Goal: Use online tool/utility: Utilize a website feature to perform a specific function

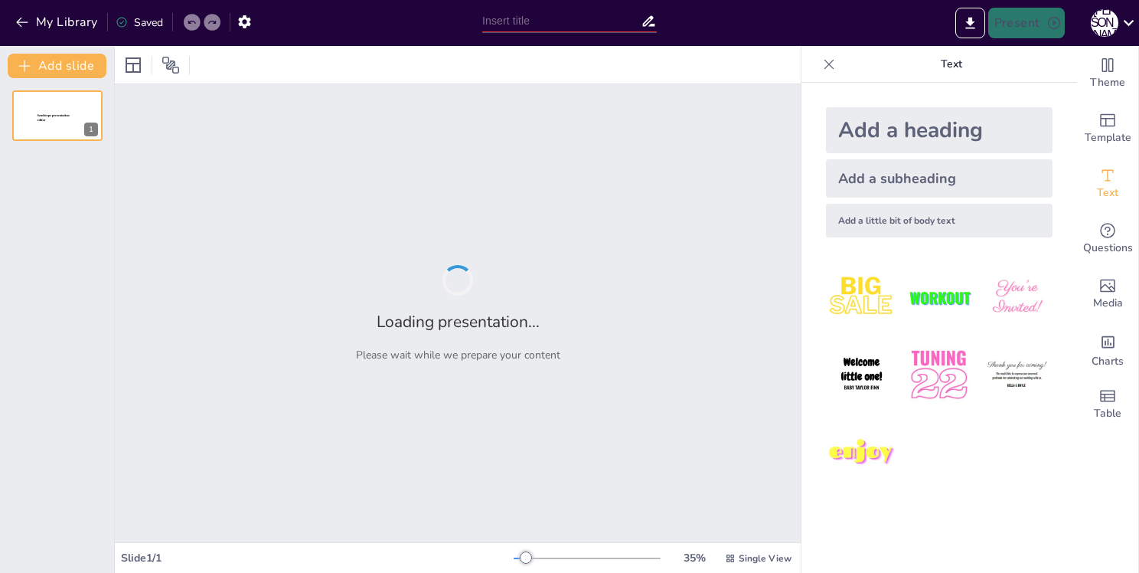
type input "Наркотические вещества: Классификация и их влияние на организм человека"
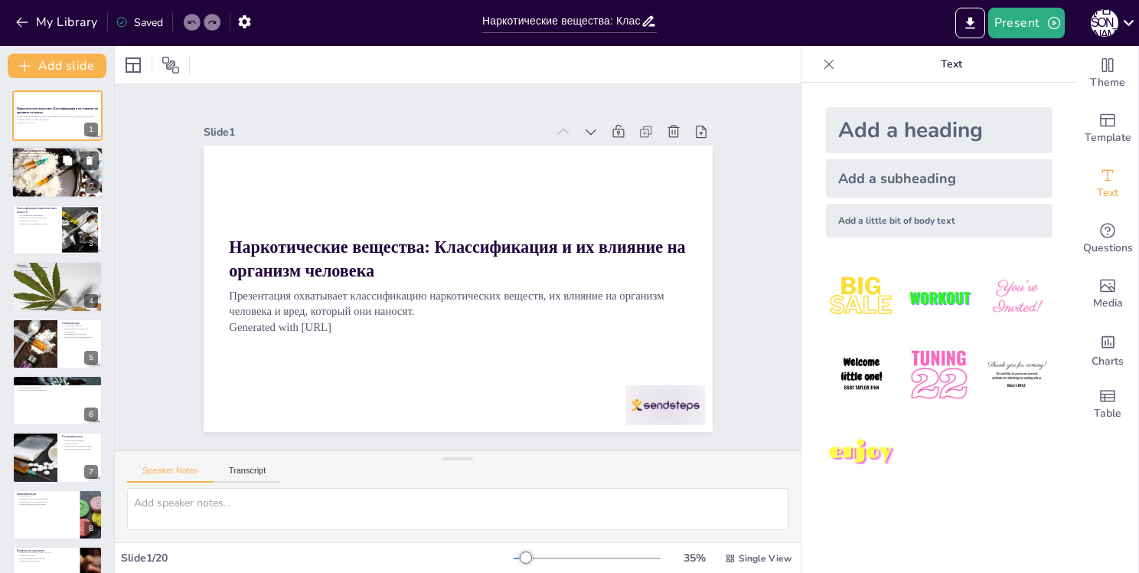
click at [42, 177] on div at bounding box center [57, 172] width 92 height 61
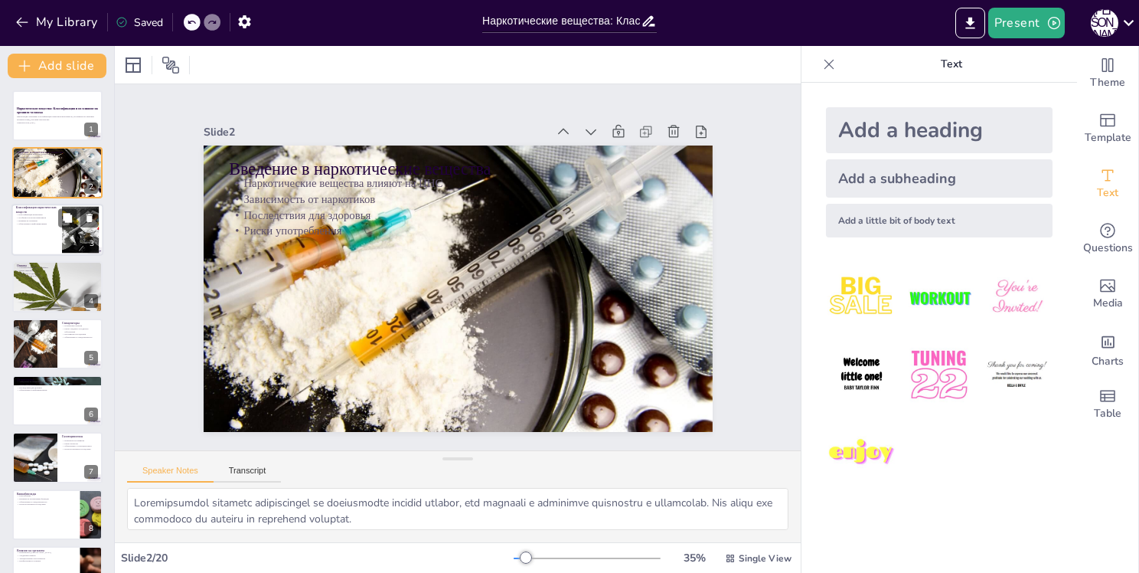
click at [32, 225] on div at bounding box center [57, 230] width 92 height 52
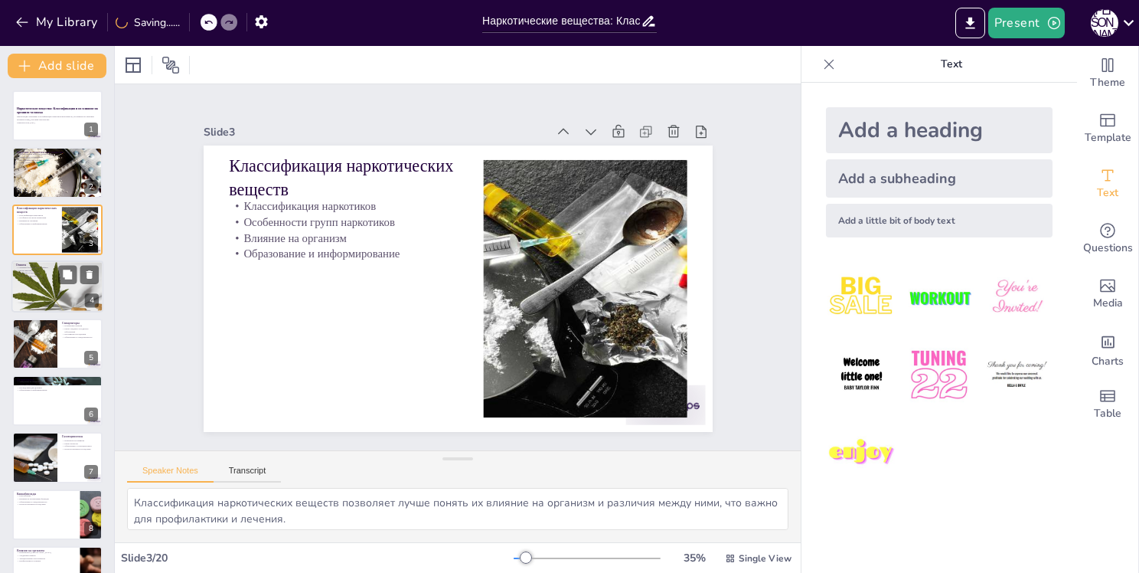
click at [35, 277] on div at bounding box center [57, 286] width 92 height 69
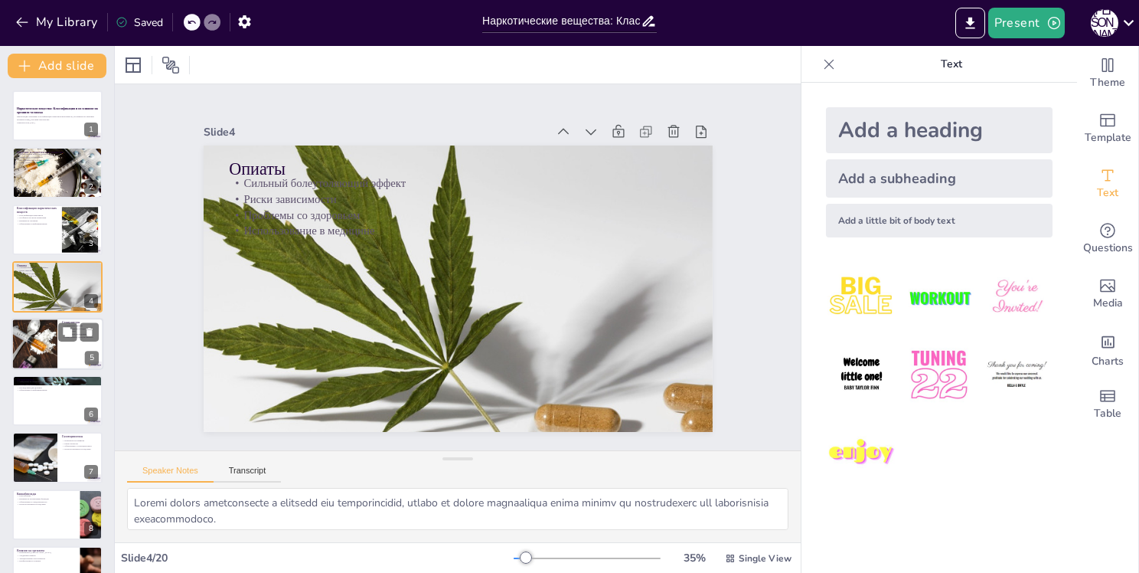
click at [34, 340] on div at bounding box center [34, 344] width 78 height 52
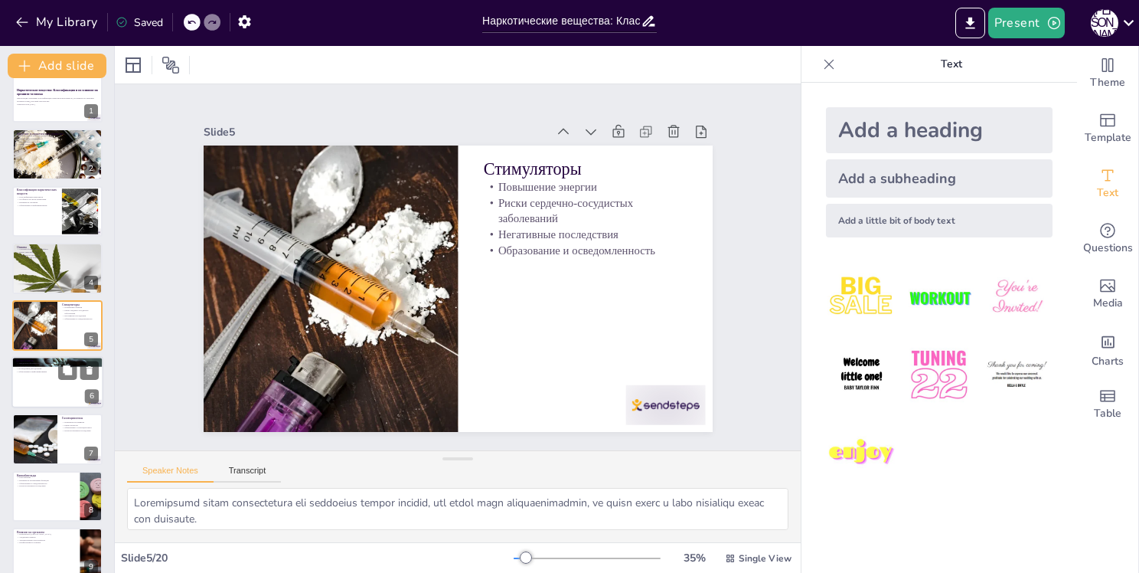
click at [37, 385] on div at bounding box center [57, 382] width 92 height 52
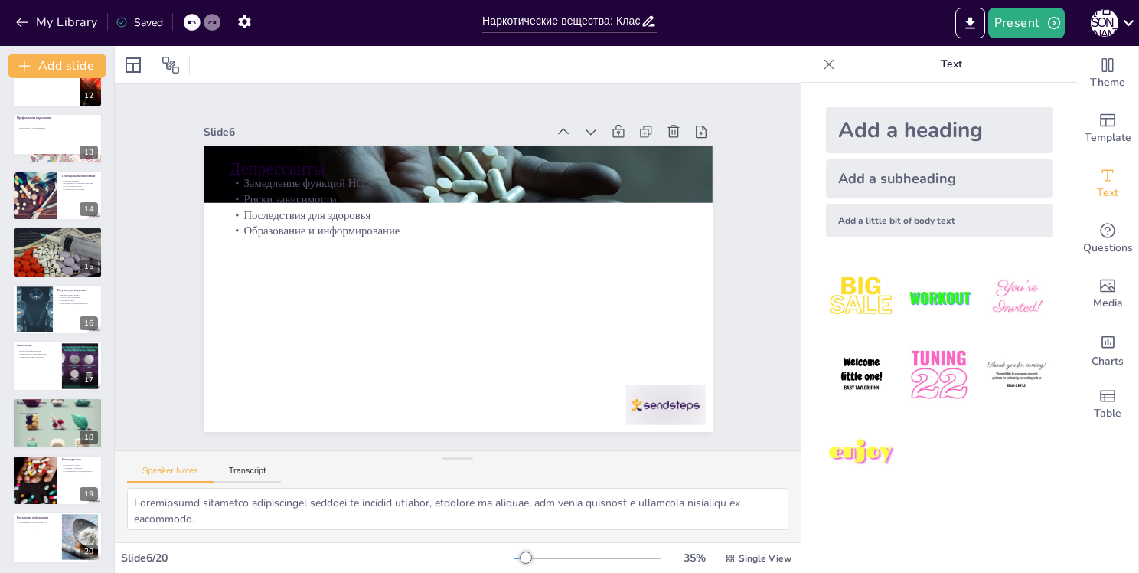
scroll to position [662, 0]
click at [34, 436] on div at bounding box center [57, 422] width 92 height 92
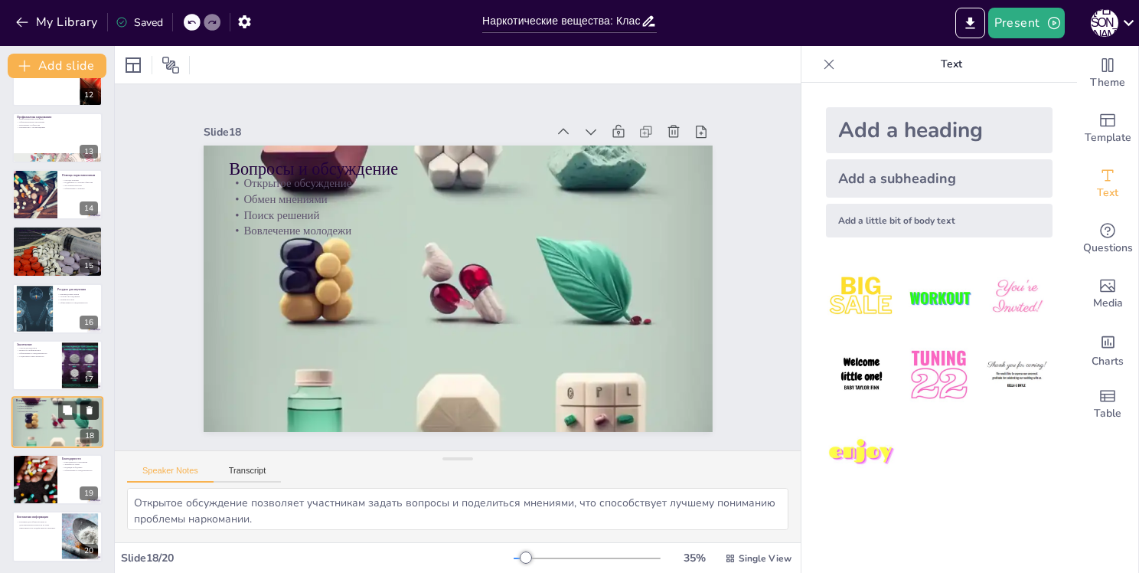
click at [90, 409] on icon at bounding box center [90, 411] width 6 height 8
type textarea "Благодарность участникам важна для создания позитивной атмосферы и поддержки об…"
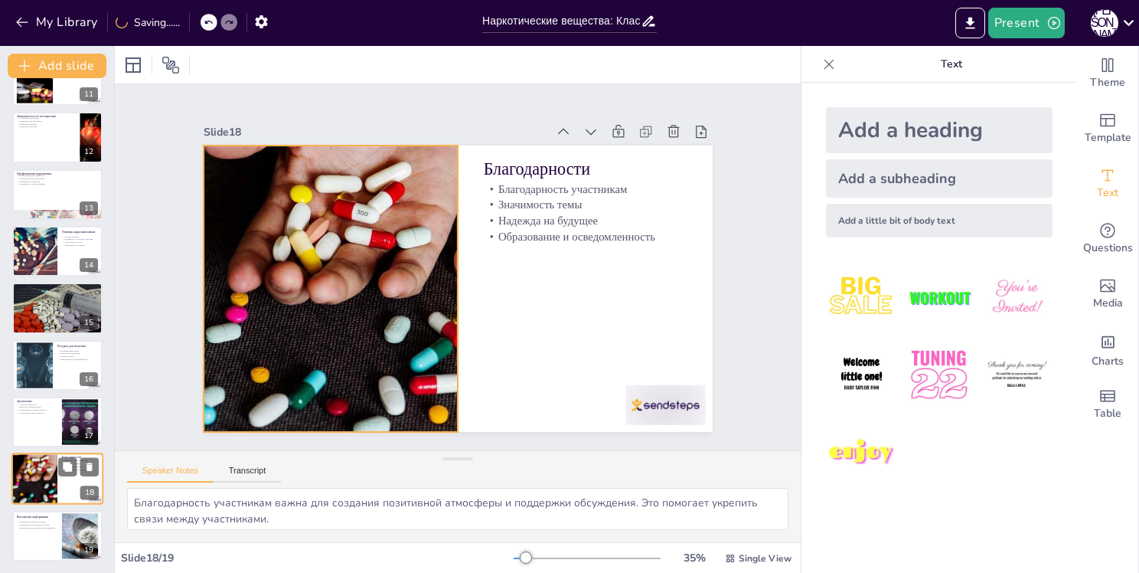
click at [46, 481] on div at bounding box center [34, 479] width 89 height 52
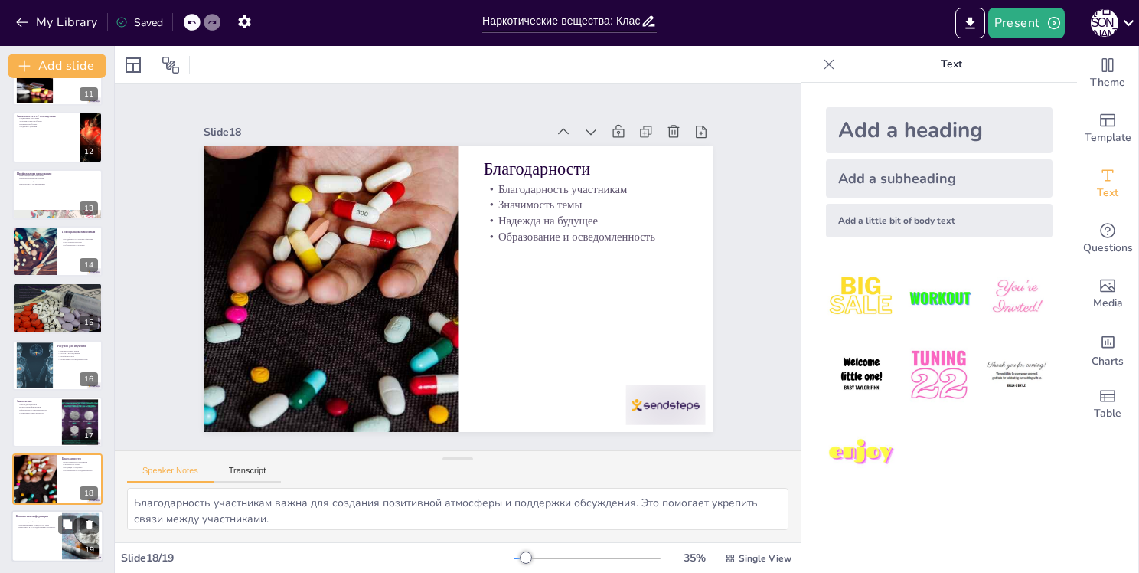
click at [51, 536] on div at bounding box center [57, 536] width 92 height 52
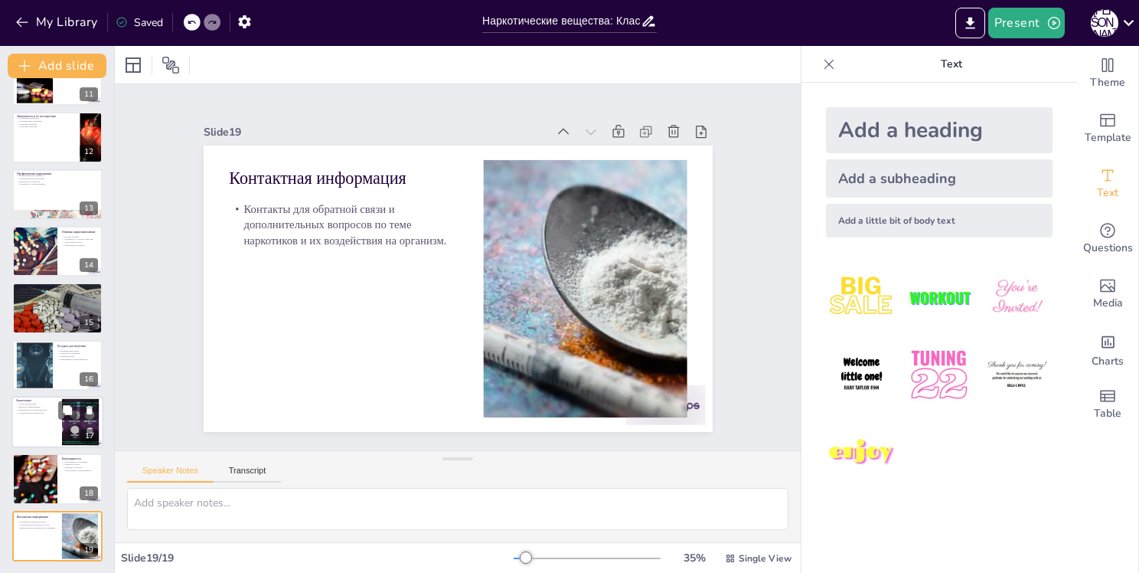
click at [41, 425] on div at bounding box center [57, 422] width 92 height 52
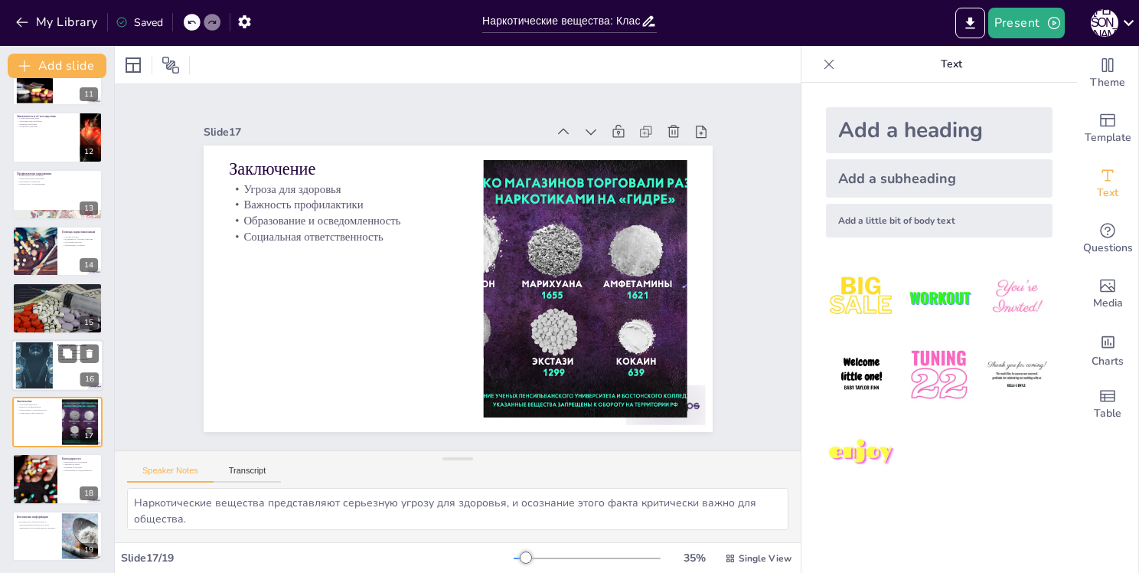
click at [43, 363] on div at bounding box center [34, 365] width 85 height 47
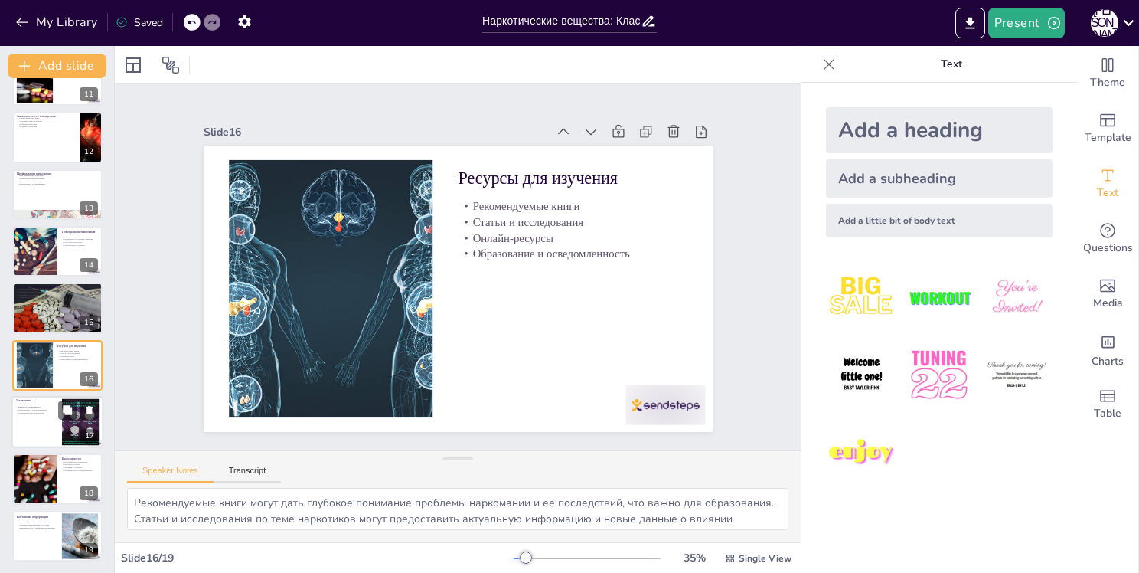
click at [40, 417] on div at bounding box center [57, 422] width 92 height 52
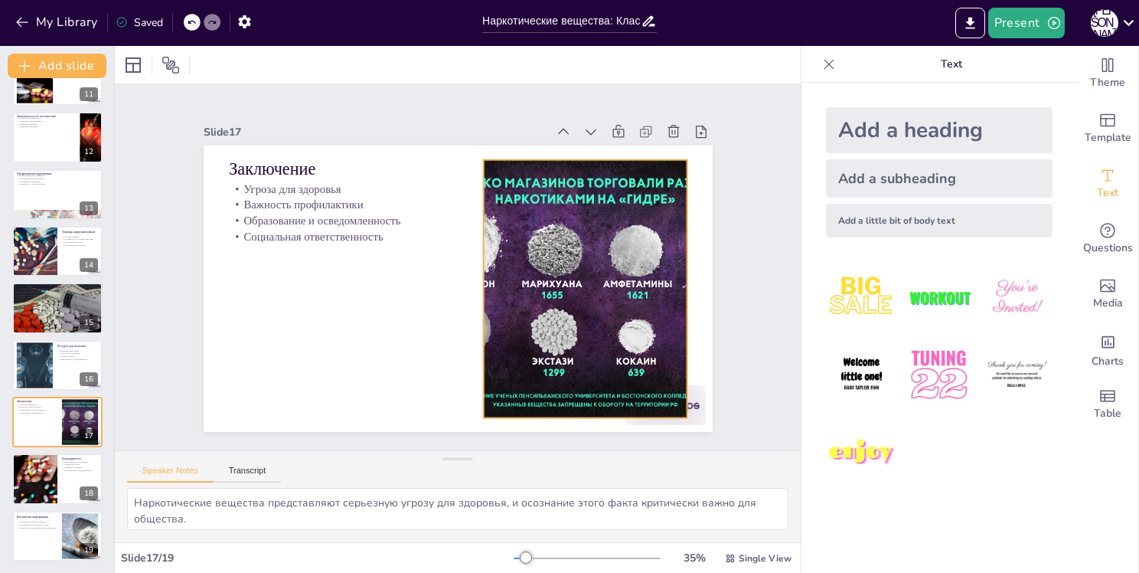
click at [616, 302] on div at bounding box center [585, 289] width 387 height 258
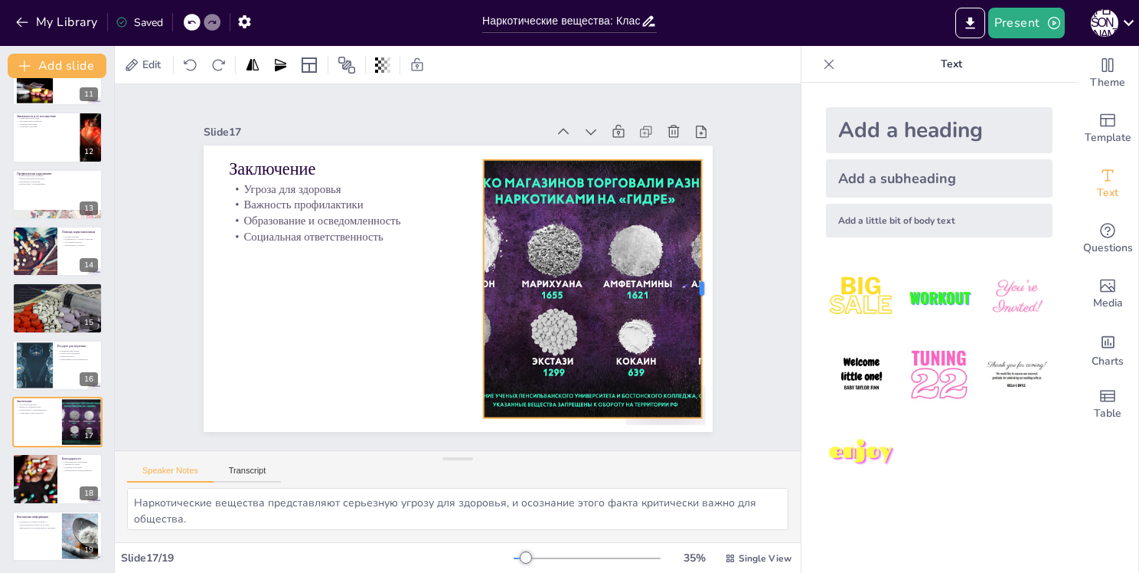
drag, startPoint x: 677, startPoint y: 280, endPoint x: 691, endPoint y: 279, distance: 14.6
click at [691, 279] on div at bounding box center [704, 314] width 39 height 257
click at [43, 315] on div at bounding box center [57, 307] width 92 height 57
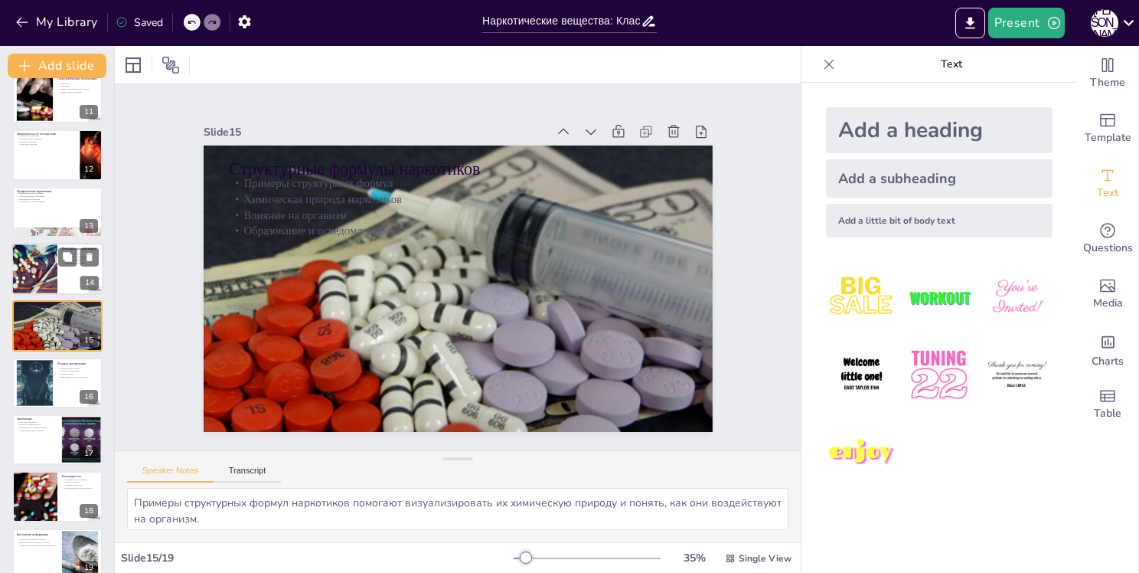
click at [51, 257] on div at bounding box center [34, 269] width 78 height 52
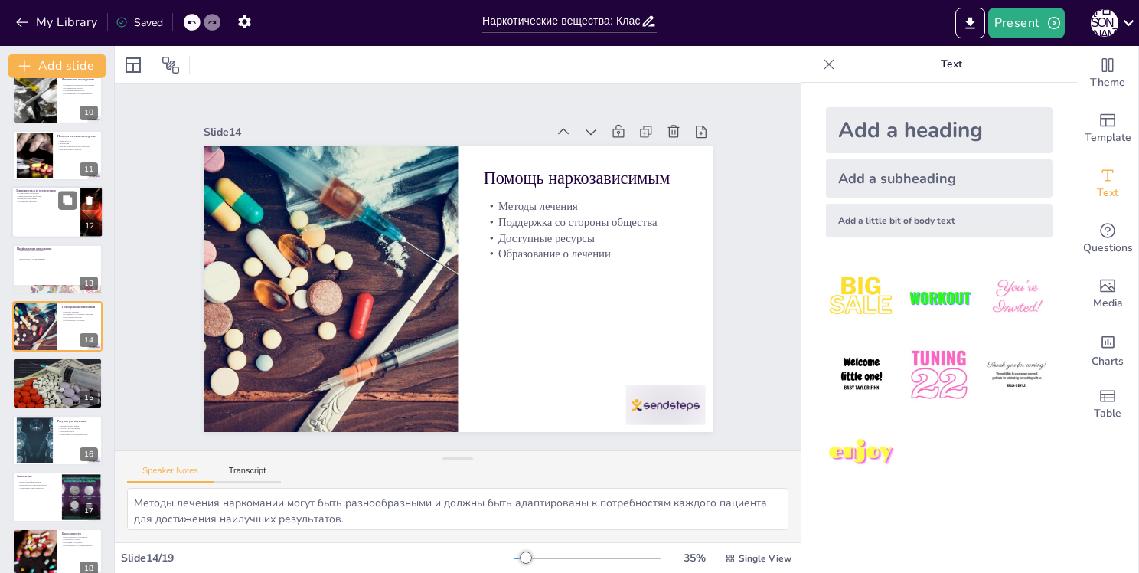
click at [52, 230] on div at bounding box center [57, 212] width 92 height 52
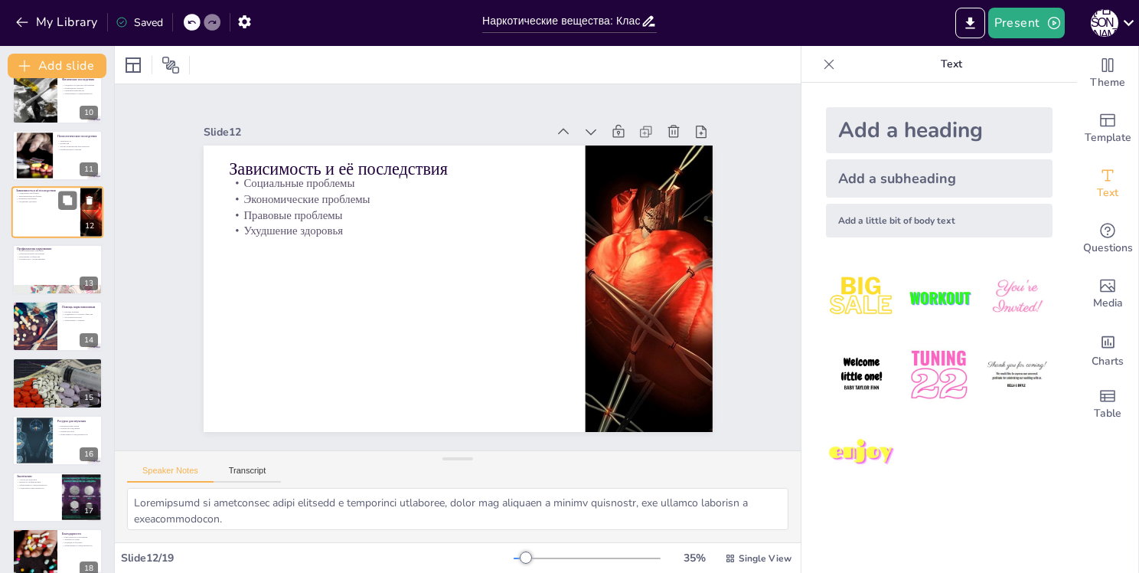
scroll to position [417, 0]
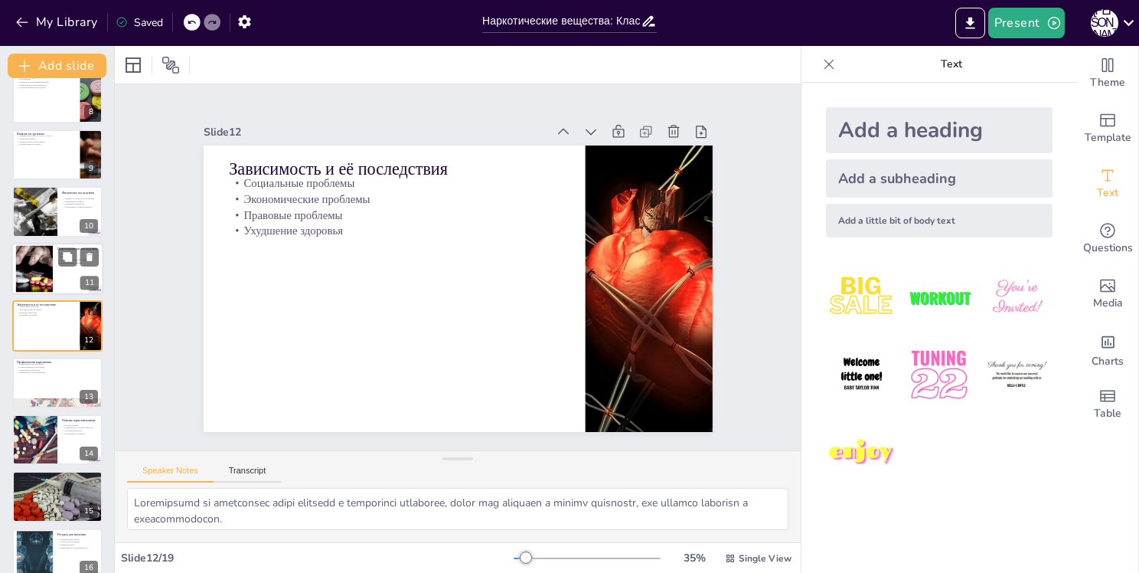
click at [30, 263] on div at bounding box center [34, 268] width 70 height 47
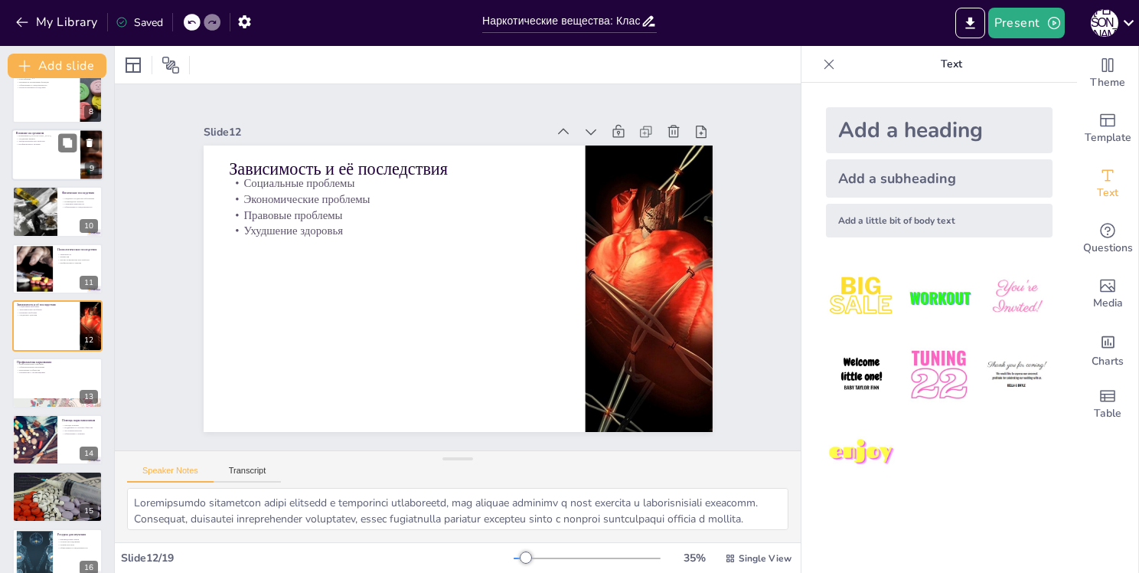
scroll to position [359, 0]
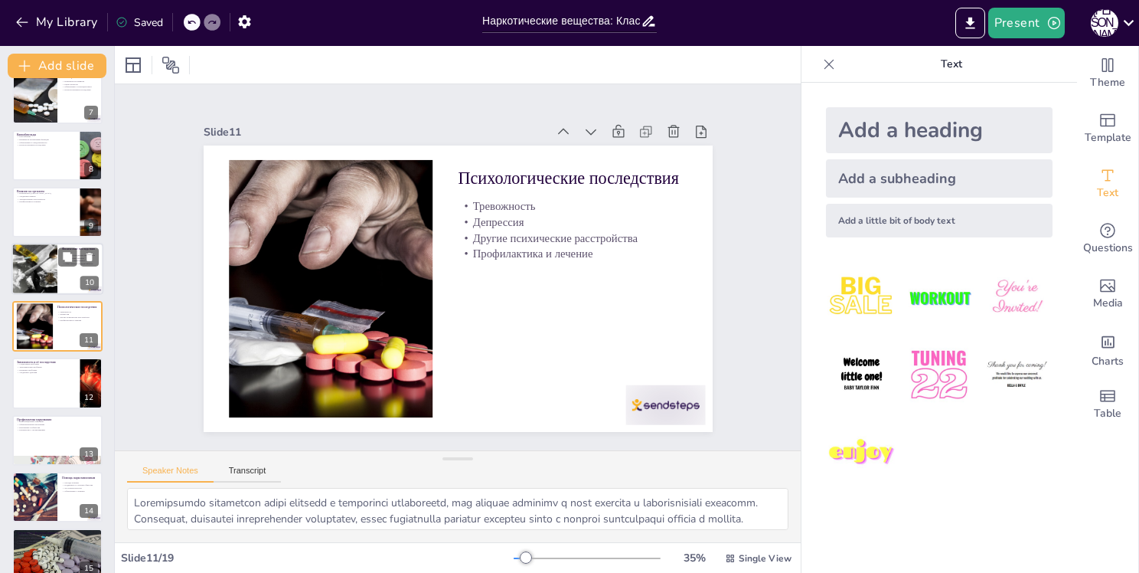
click at [38, 270] on div at bounding box center [34, 269] width 46 height 62
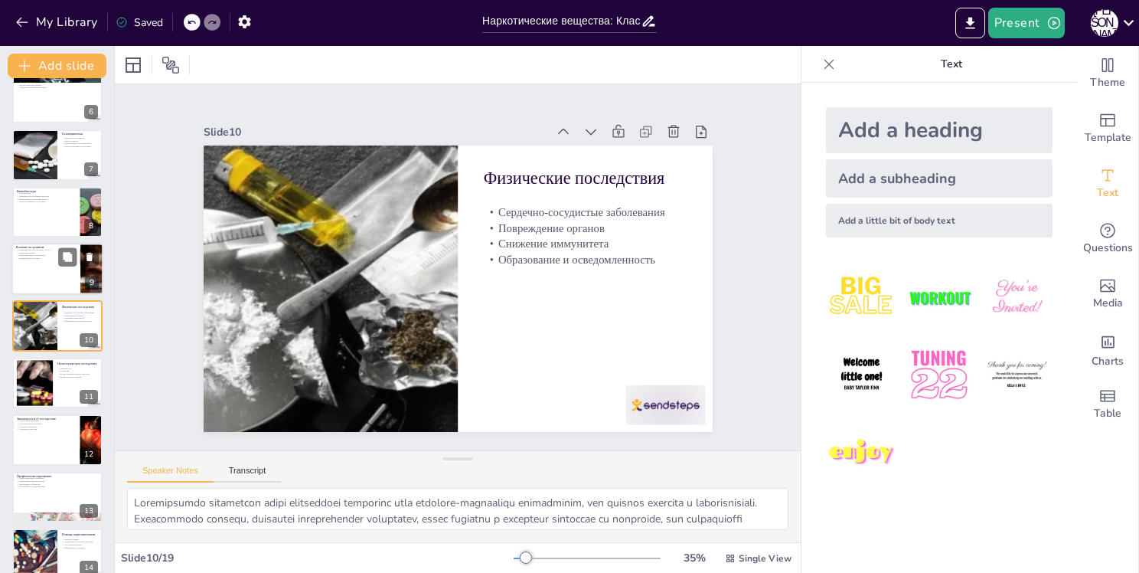
click at [37, 272] on div at bounding box center [57, 269] width 92 height 52
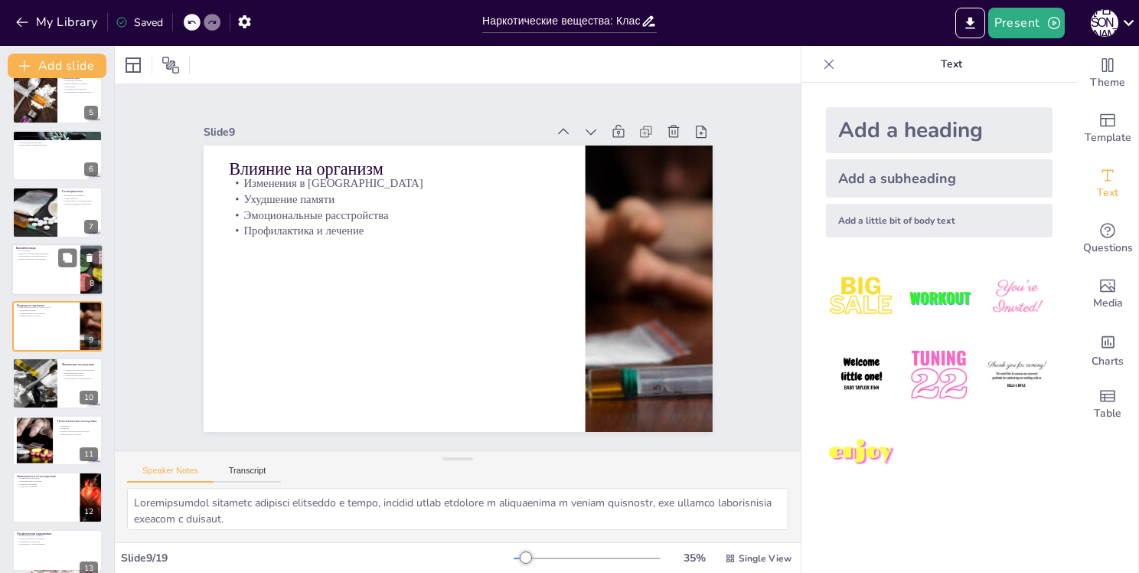
click at [37, 268] on div at bounding box center [57, 269] width 92 height 52
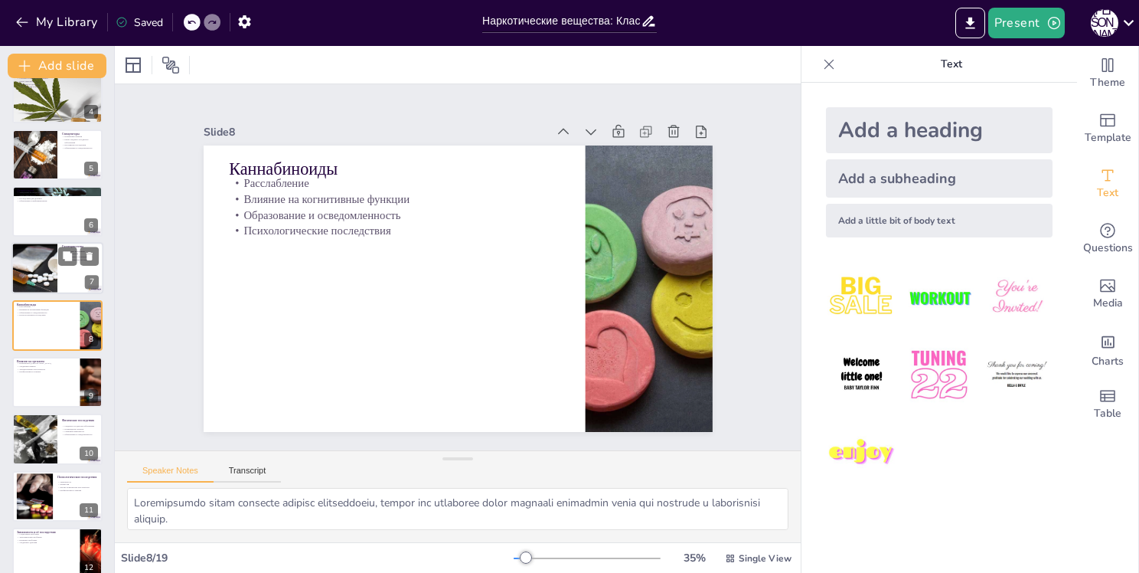
click at [37, 268] on div at bounding box center [33, 269] width 77 height 52
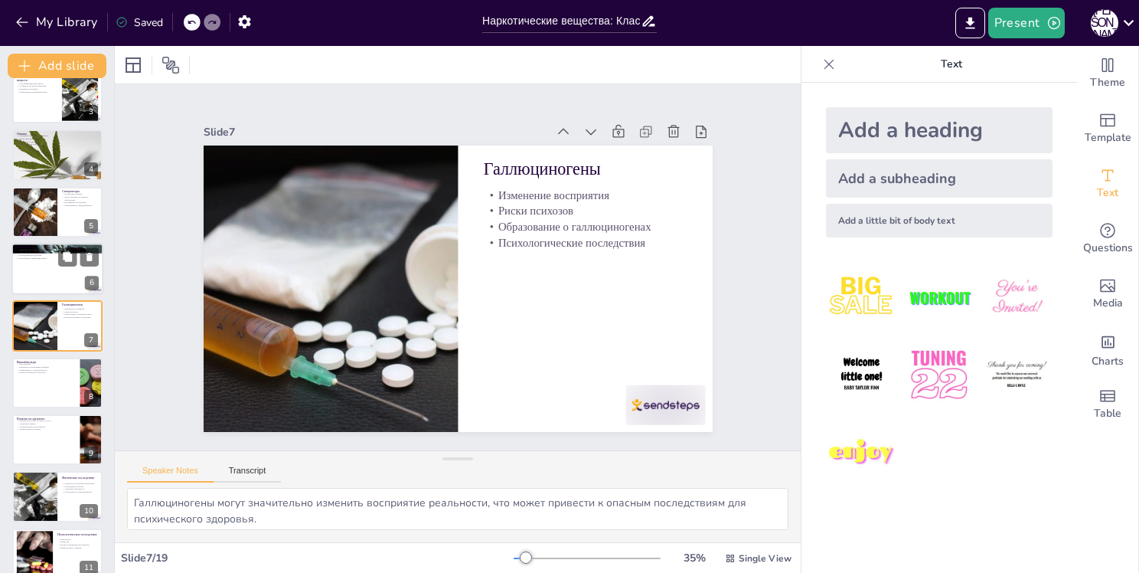
click at [37, 267] on div at bounding box center [57, 269] width 92 height 52
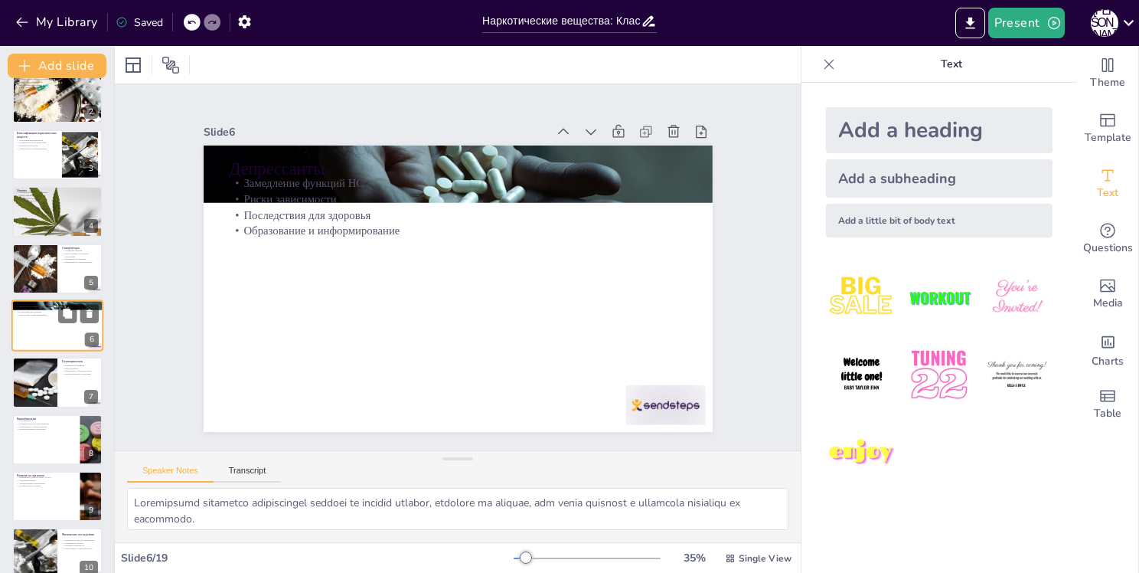
click at [37, 267] on div at bounding box center [35, 268] width 77 height 51
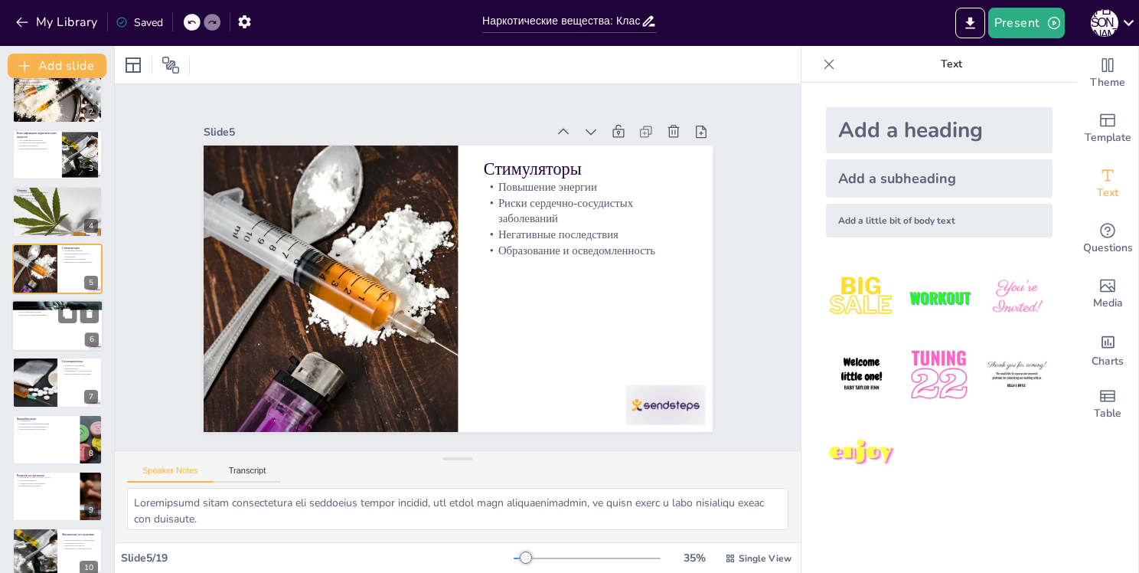
scroll to position [18, 0]
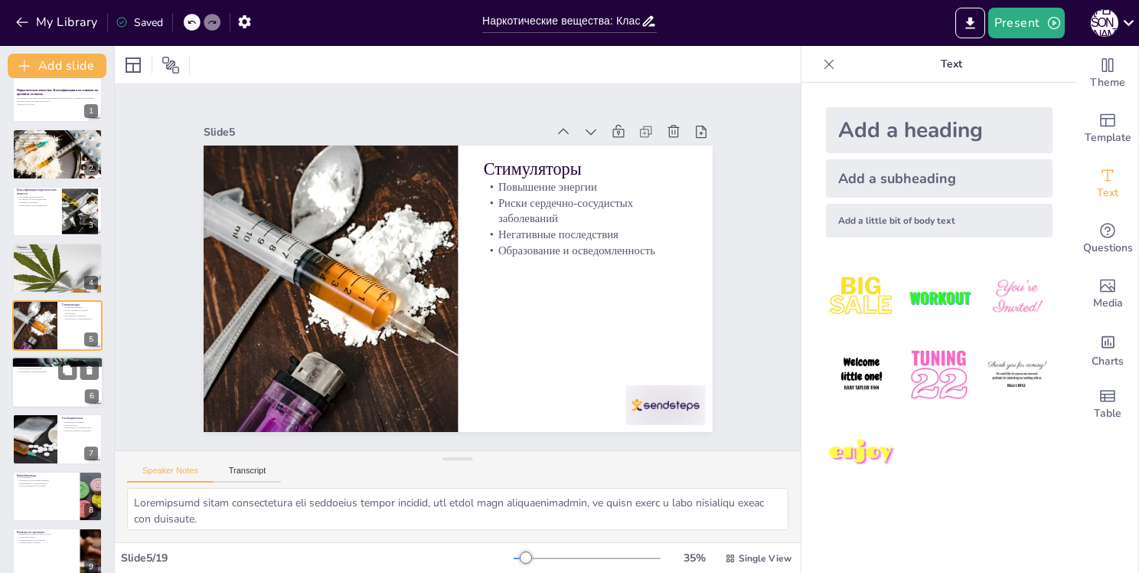
click at [37, 267] on div at bounding box center [57, 268] width 90 height 68
type textarea "Loremi dolors ametconsecte a elitsedd eiu temporincidid, utlabo et dolore magna…"
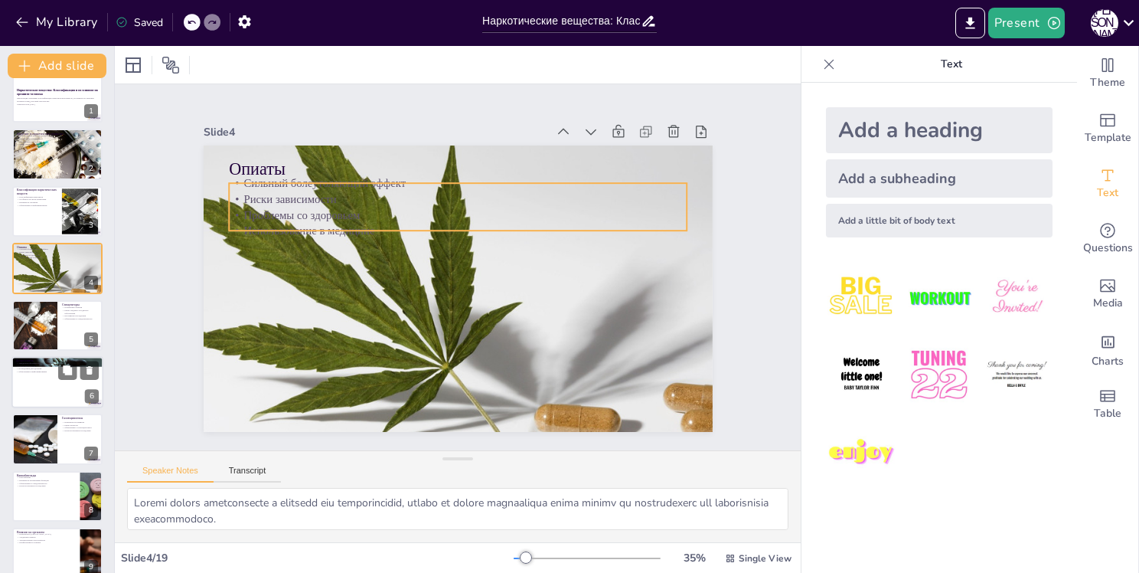
scroll to position [0, 0]
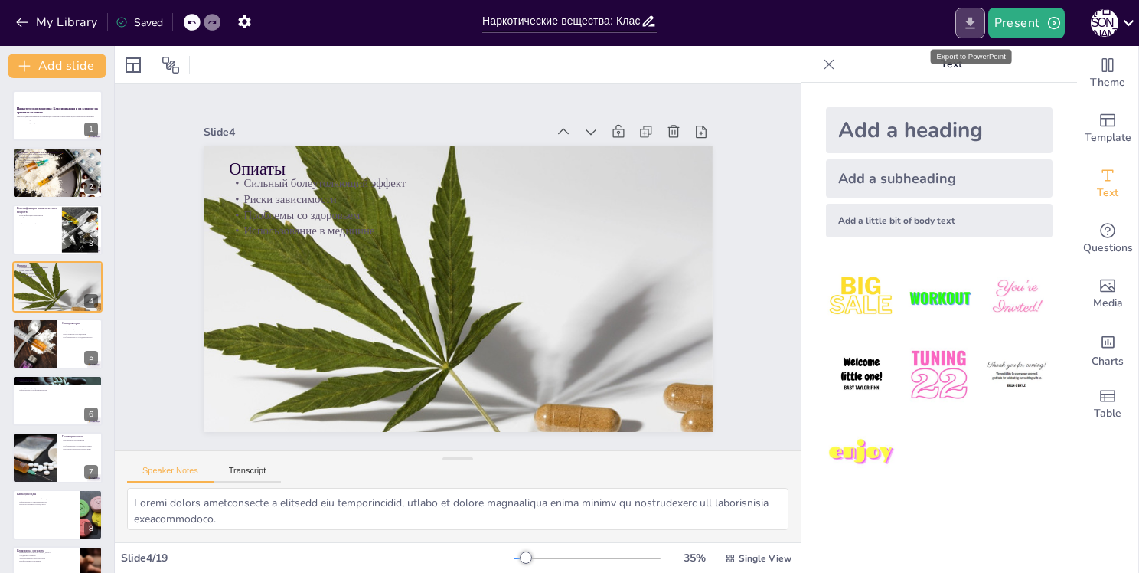
click at [965, 18] on icon "Export to PowerPoint" at bounding box center [970, 23] width 16 height 16
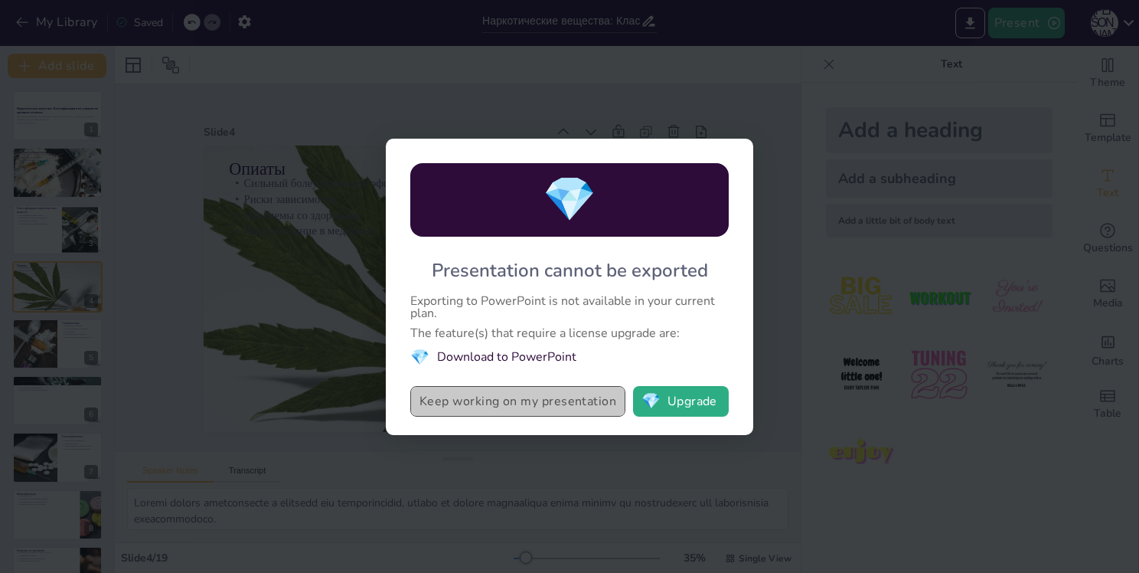
click at [591, 404] on button "Keep working on my presentation" at bounding box center [517, 401] width 215 height 31
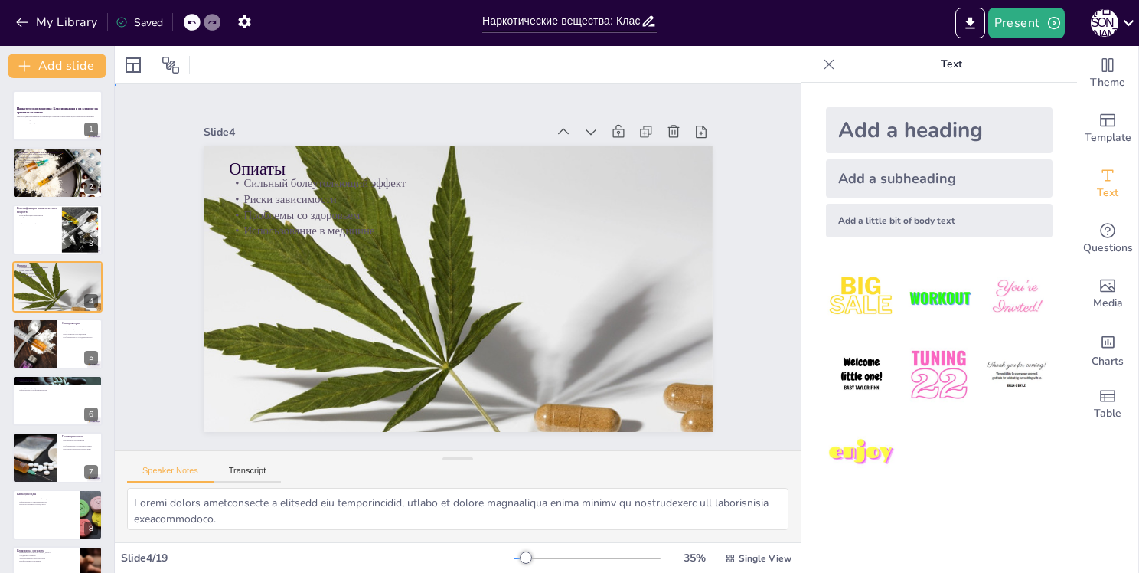
click at [762, 232] on div "Slide 1 Наркотические вещества: Классификация и их влияние на организм человека…" at bounding box center [458, 268] width 721 height 436
click at [54, 121] on p "Generated with [URL]" at bounding box center [57, 122] width 83 height 3
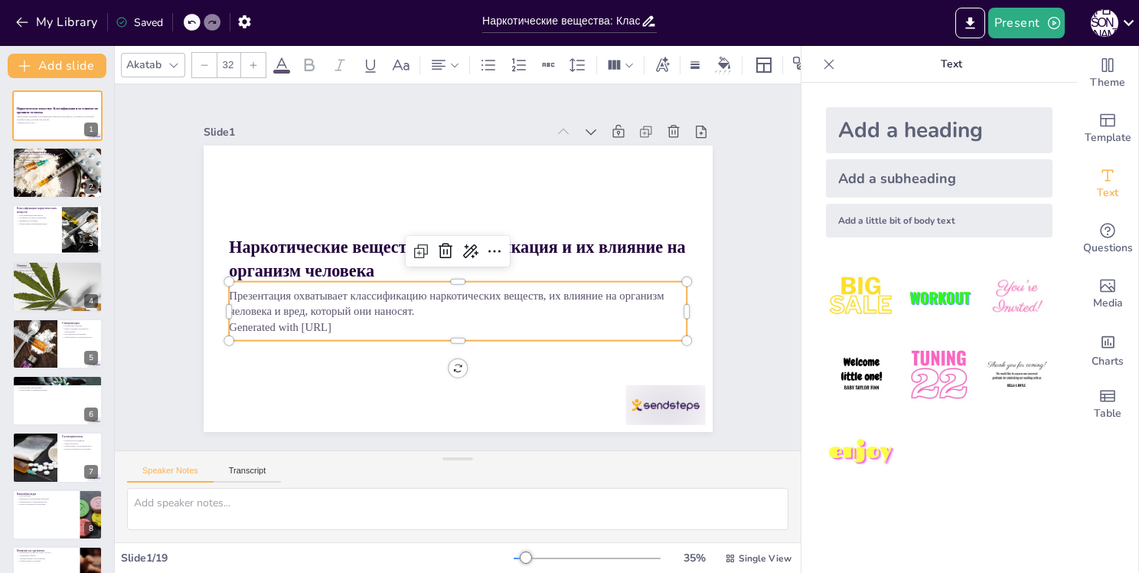
click at [371, 322] on p "Generated with [URL]" at bounding box center [428, 319] width 405 height 243
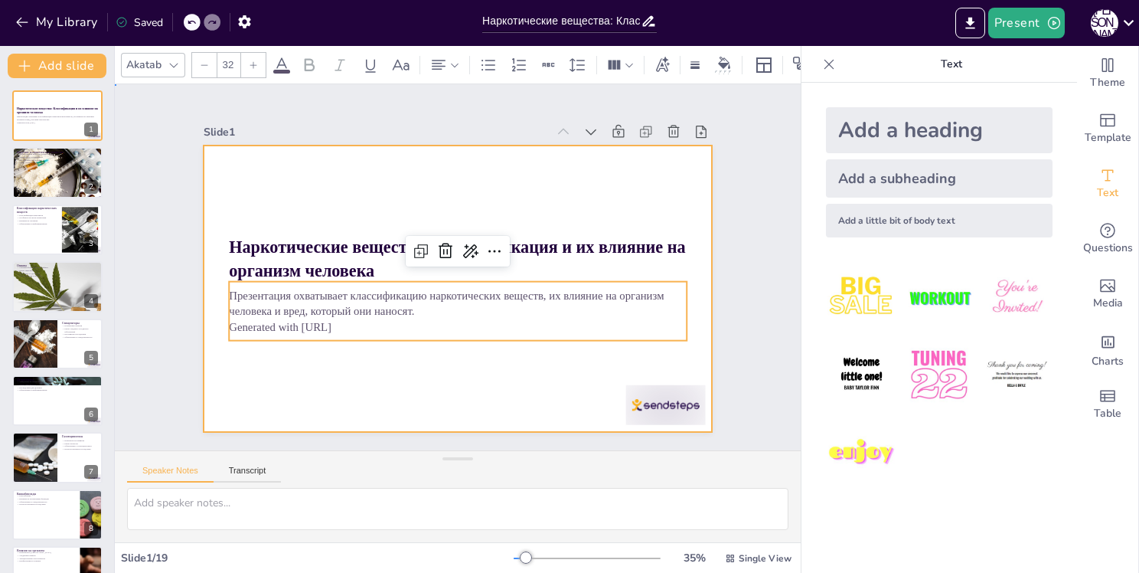
click at [650, 200] on div at bounding box center [458, 288] width 509 height 286
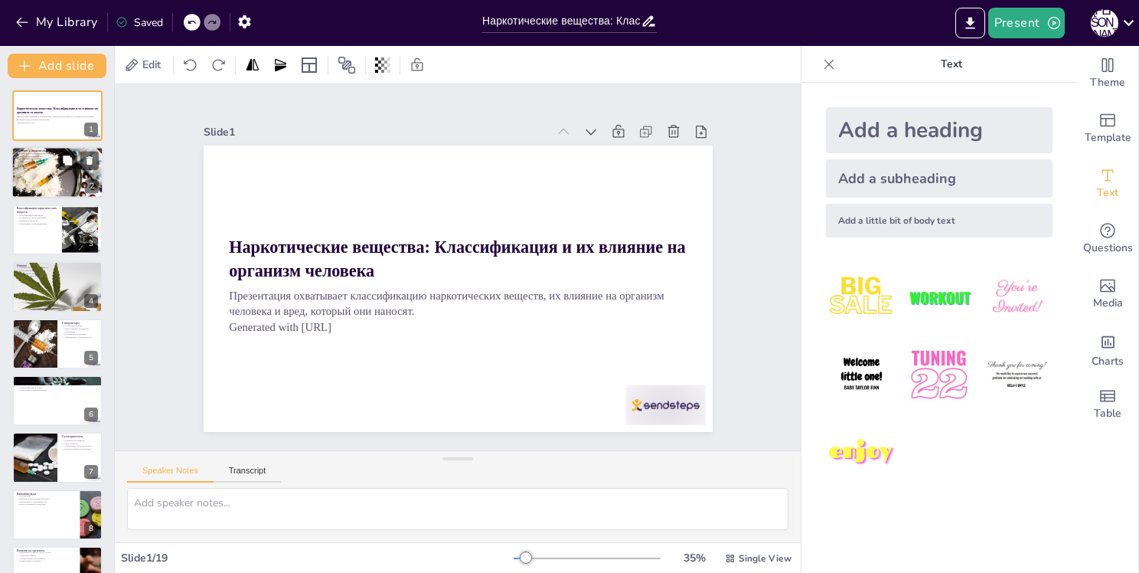
click at [53, 165] on div at bounding box center [57, 172] width 92 height 61
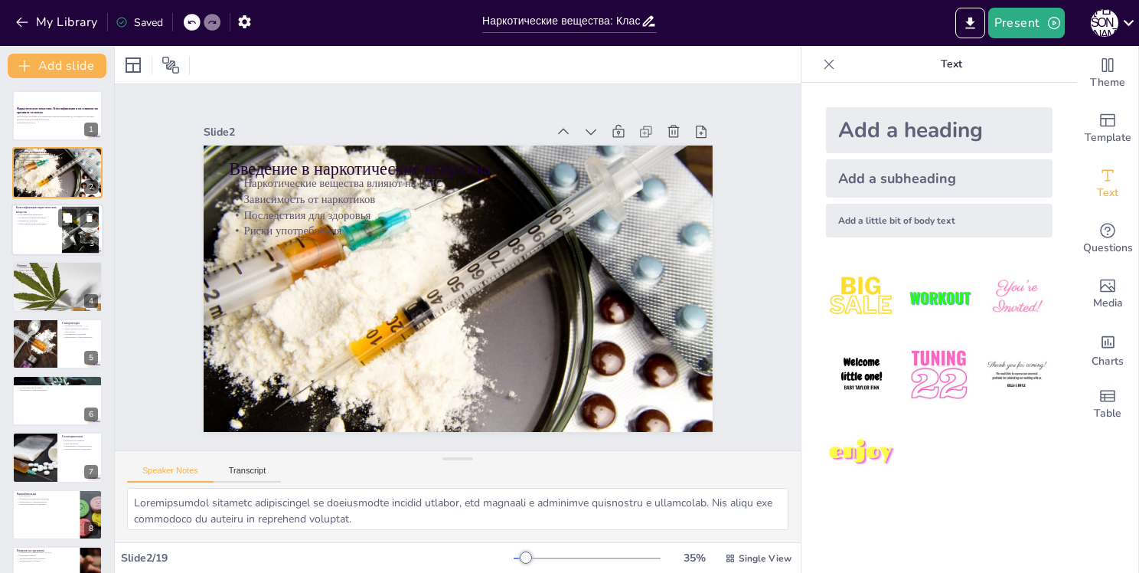
click at [38, 237] on div at bounding box center [57, 230] width 92 height 52
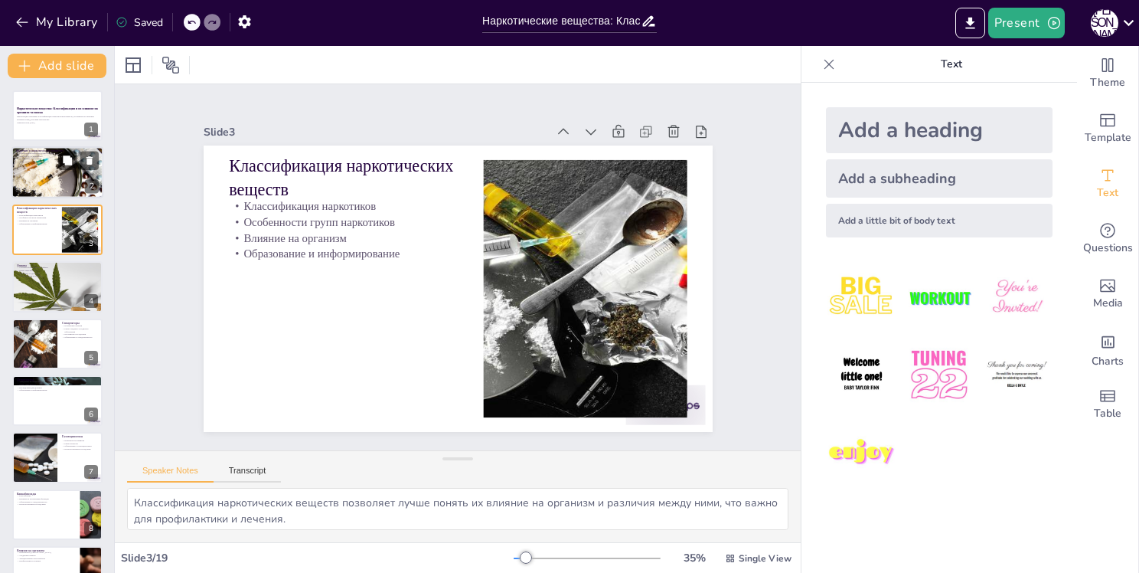
click at [41, 181] on div at bounding box center [57, 172] width 92 height 61
type textarea "Loremipsumdol sitametc adipiscingel se doeiusmodte incidid utlabor, etd magnaal…"
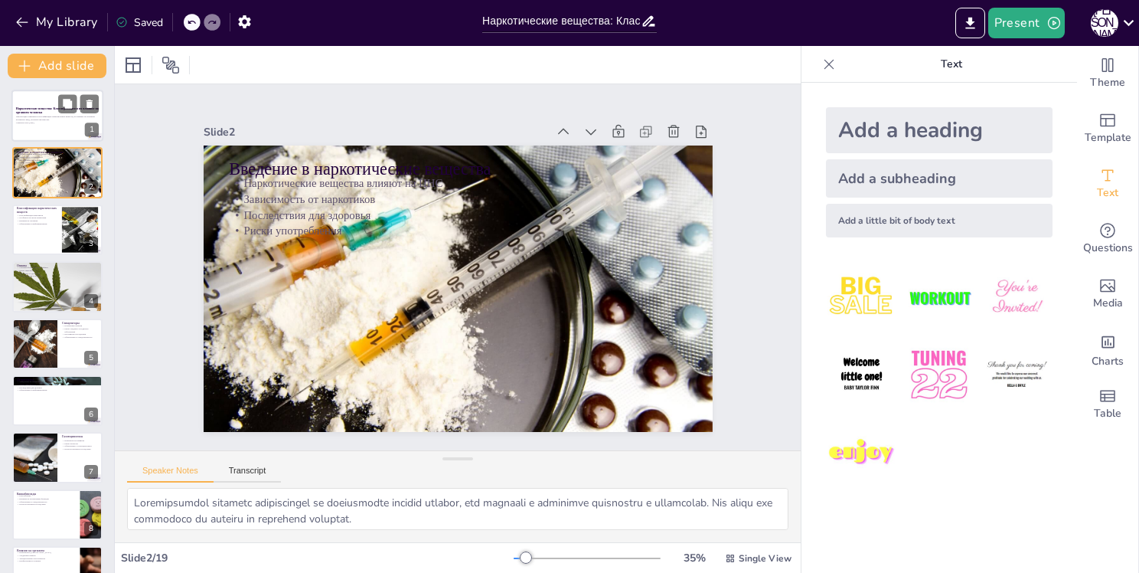
click at [44, 114] on div "Презентация охватывает классификацию наркотических веществ, их влияние на орган…" at bounding box center [57, 119] width 83 height 11
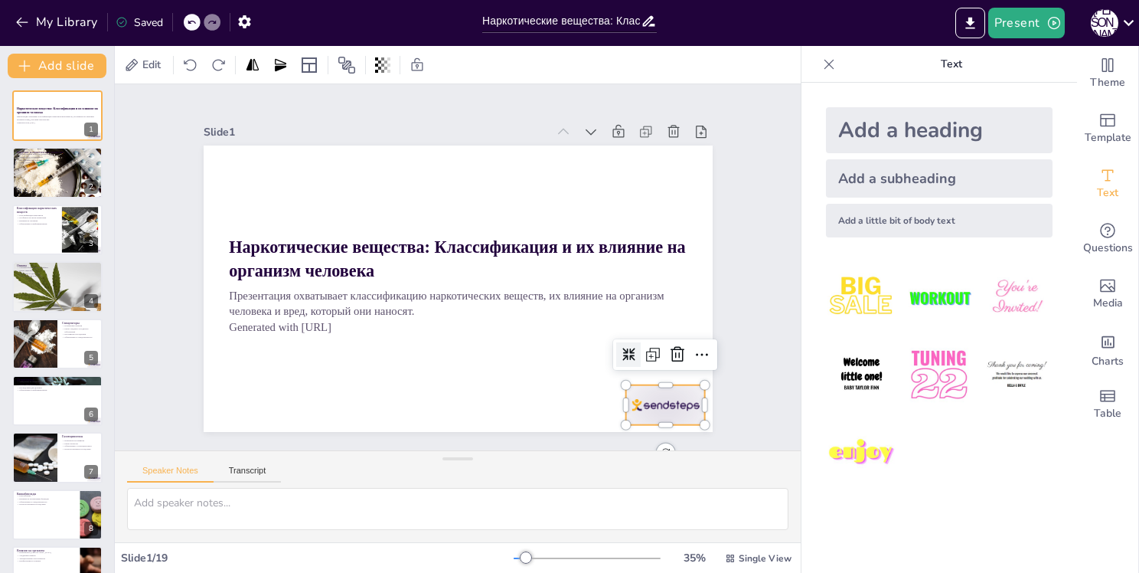
click at [667, 400] on div at bounding box center [666, 405] width 80 height 40
click at [750, 333] on div "Slide 1 Наркотические вещества: Классификация и их влияние на организм человека…" at bounding box center [458, 267] width 686 height 366
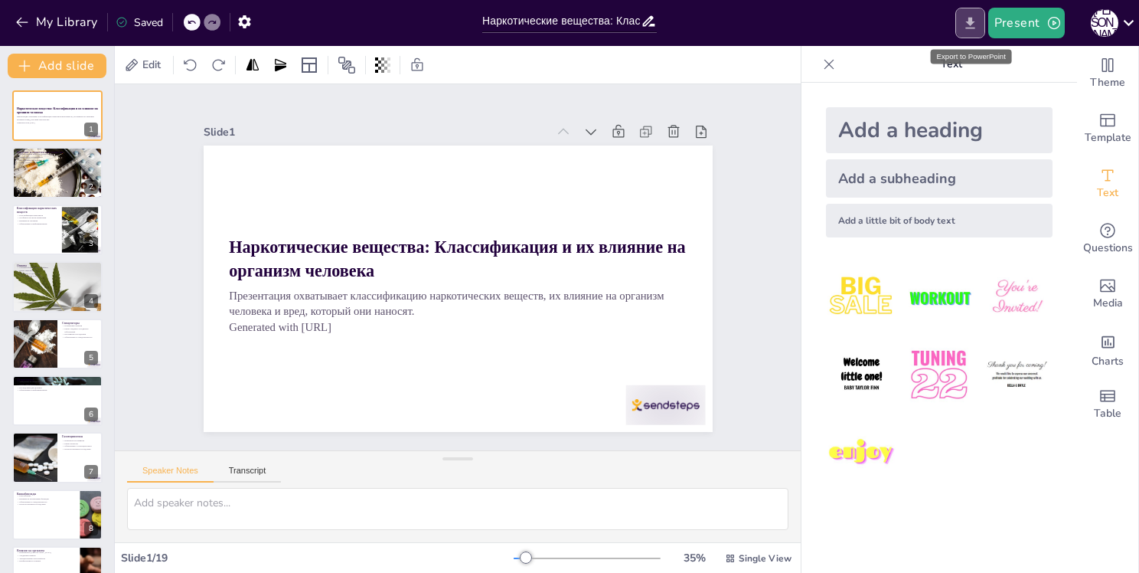
click at [966, 33] on button "Export to PowerPoint" at bounding box center [971, 23] width 30 height 31
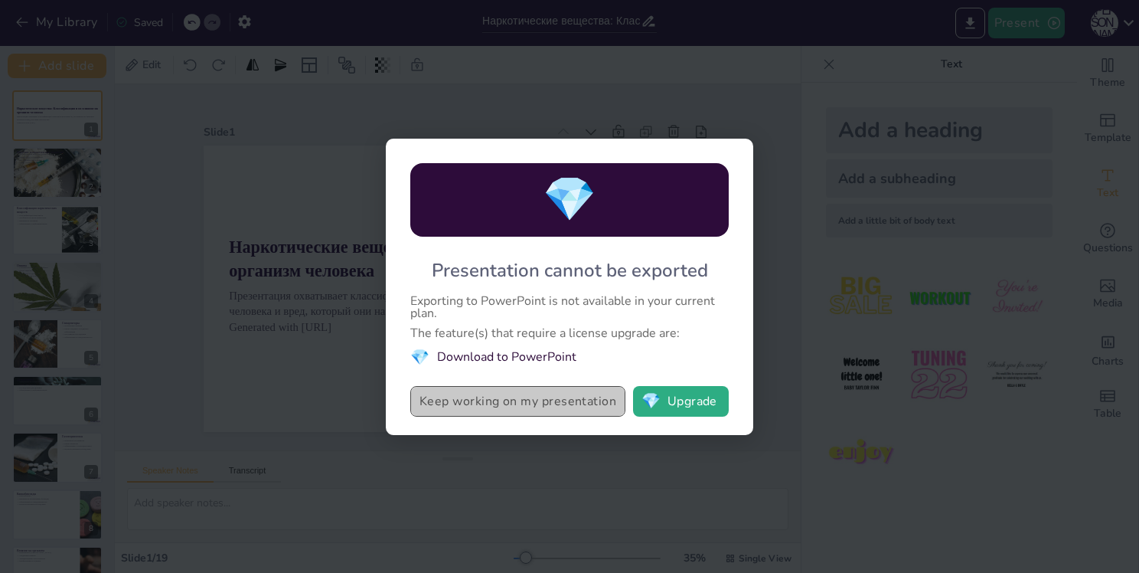
click at [505, 401] on button "Keep working on my presentation" at bounding box center [517, 401] width 215 height 31
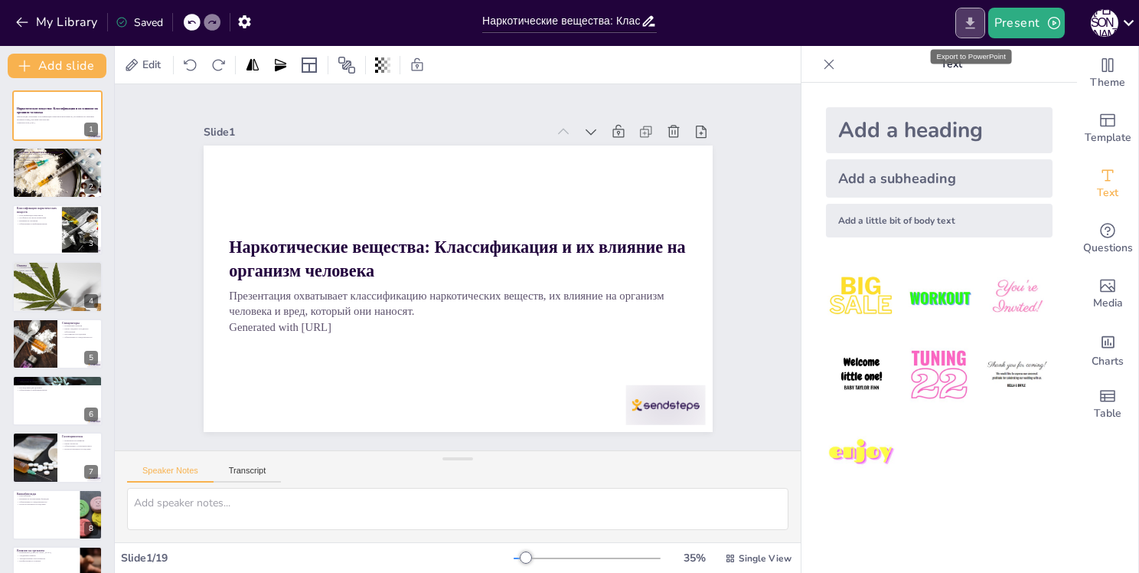
click at [969, 25] on icon "Export to PowerPoint" at bounding box center [970, 23] width 16 height 16
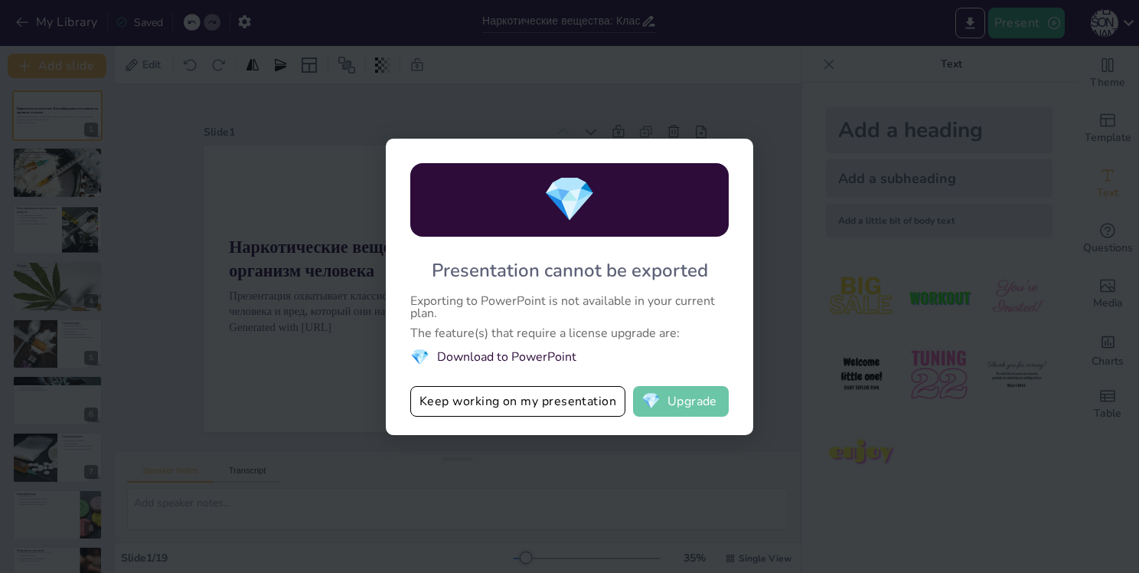
click at [680, 398] on button "💎 Upgrade" at bounding box center [681, 401] width 96 height 31
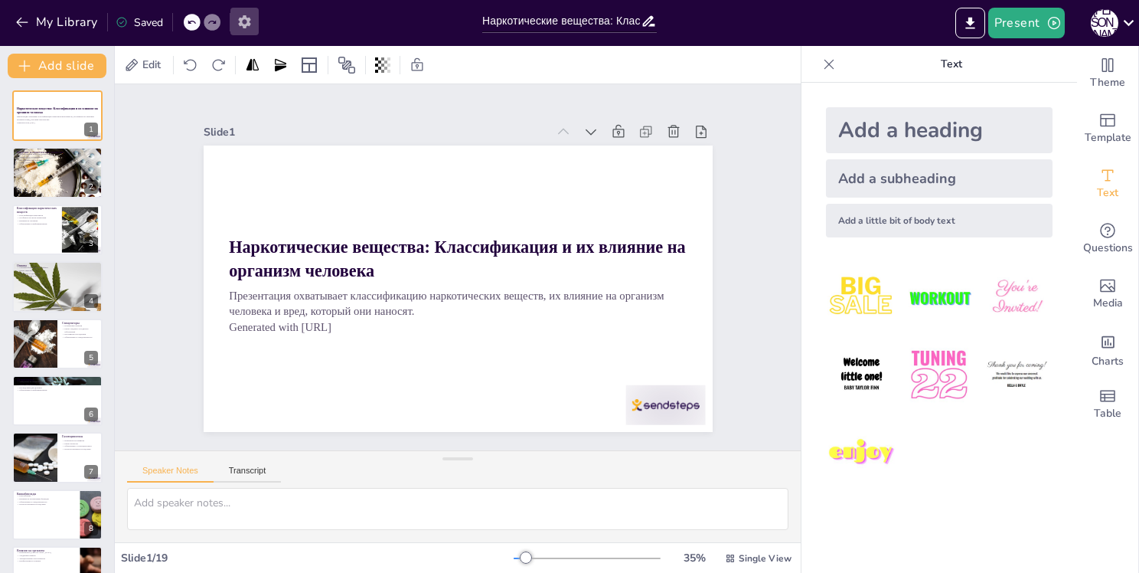
click at [250, 25] on icon "button" at bounding box center [244, 21] width 12 height 13
click at [977, 24] on icon "Export to PowerPoint" at bounding box center [970, 23] width 16 height 16
